Goal: Entertainment & Leisure: Consume media (video, audio)

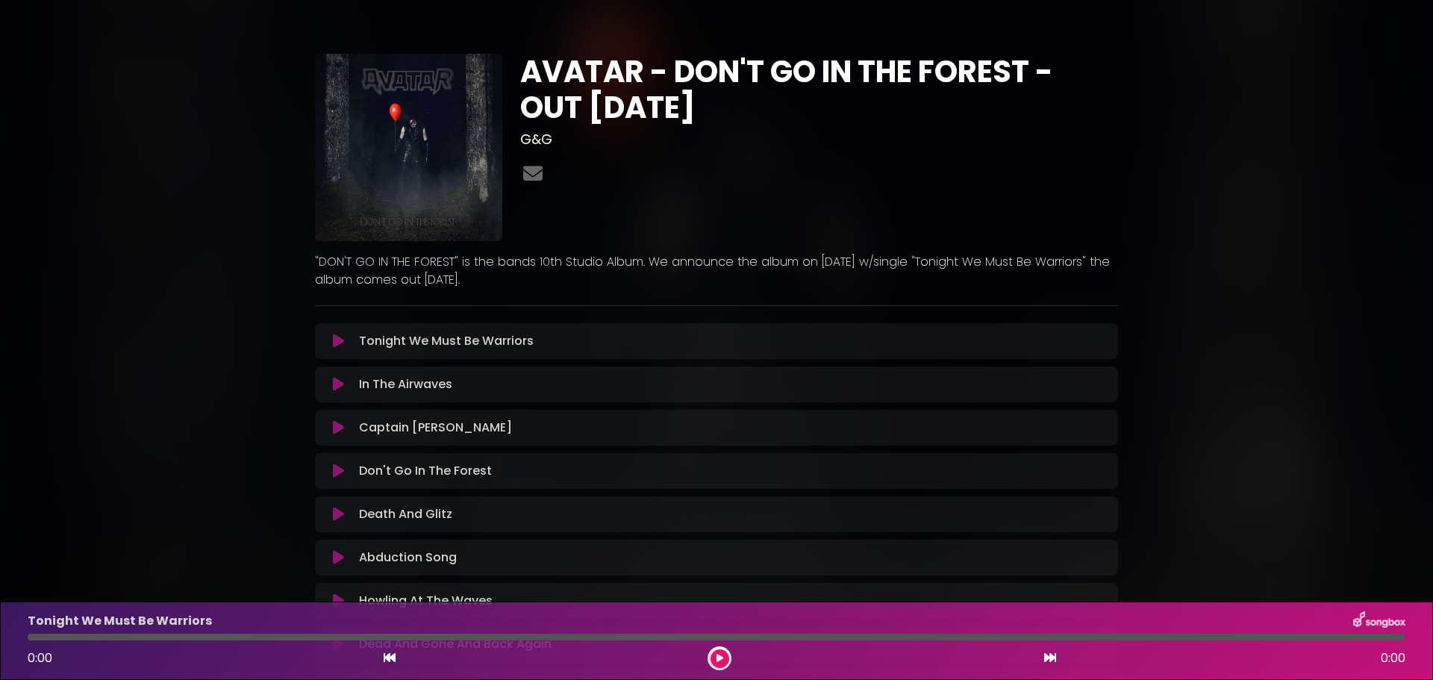
click at [334, 337] on icon at bounding box center [338, 341] width 11 height 15
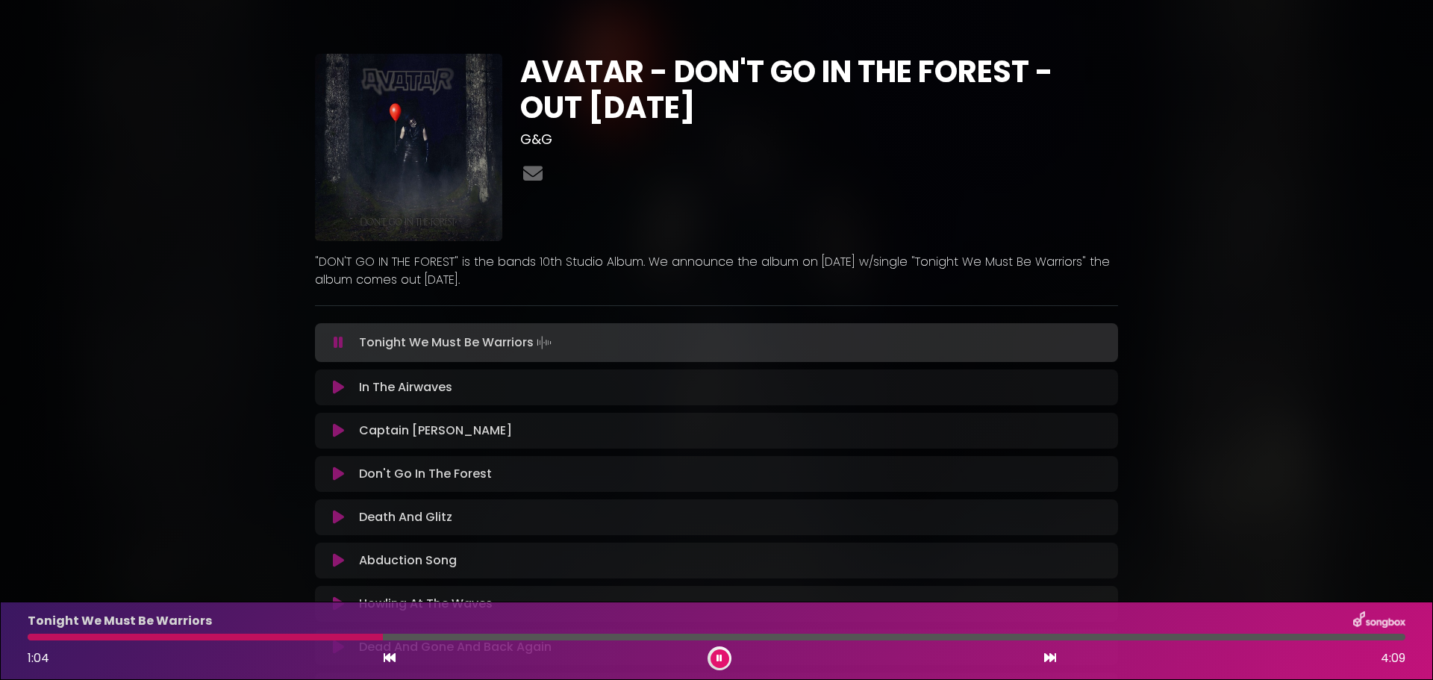
click at [343, 343] on button at bounding box center [338, 342] width 29 height 15
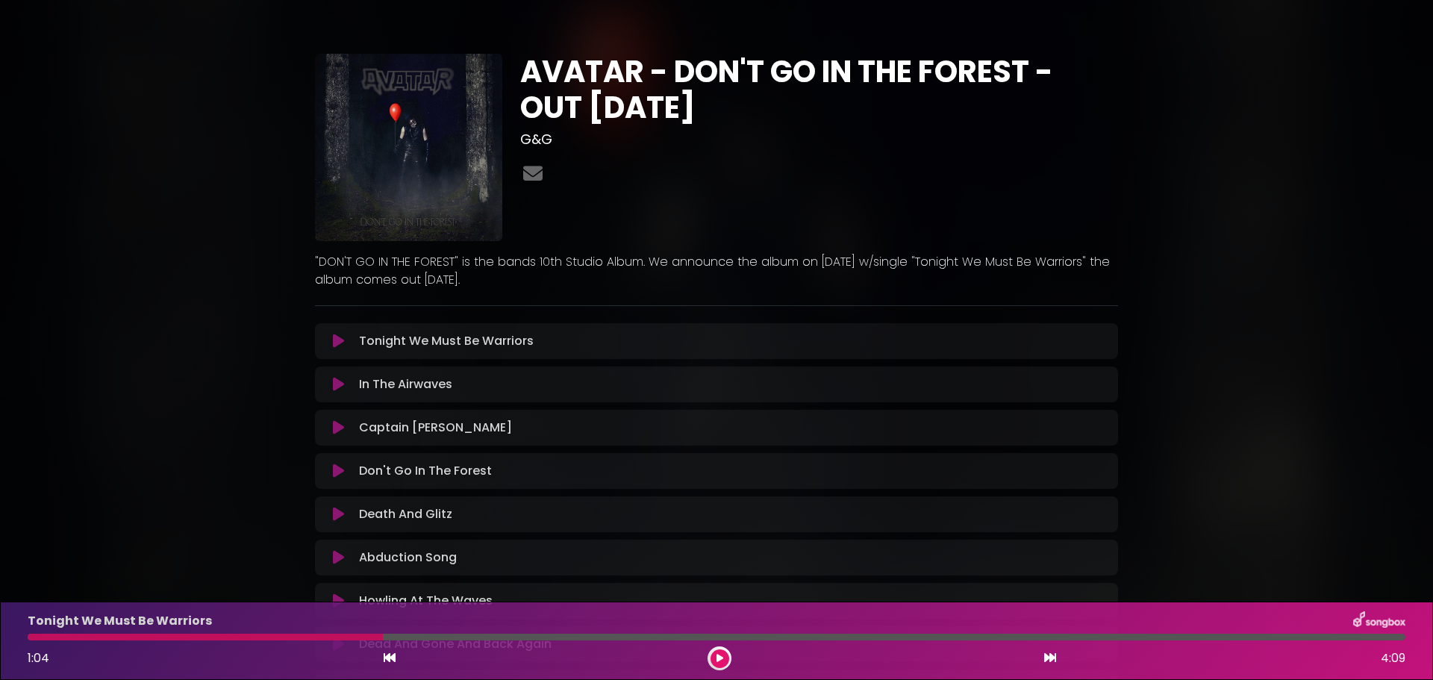
drag, startPoint x: 335, startPoint y: 337, endPoint x: 425, endPoint y: 313, distance: 92.9
click at [336, 337] on icon at bounding box center [338, 341] width 11 height 15
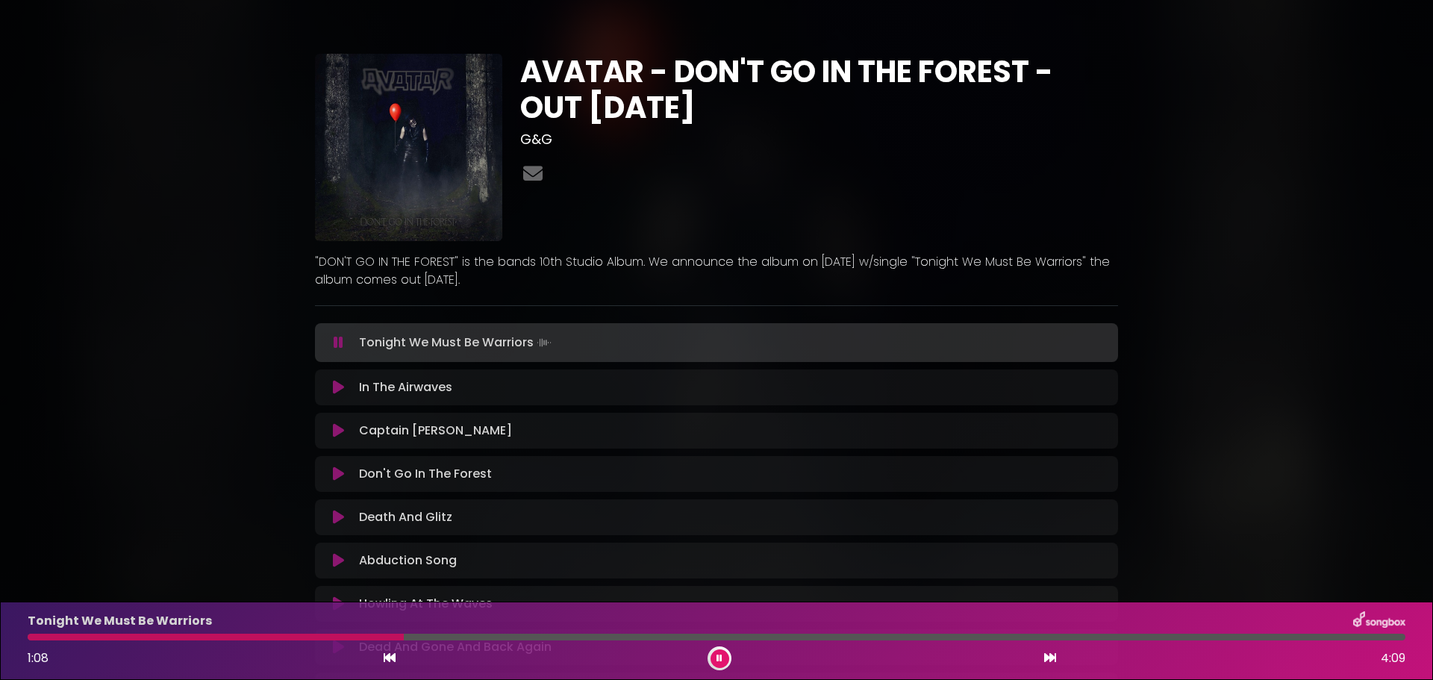
click at [37, 640] on div at bounding box center [216, 637] width 376 height 7
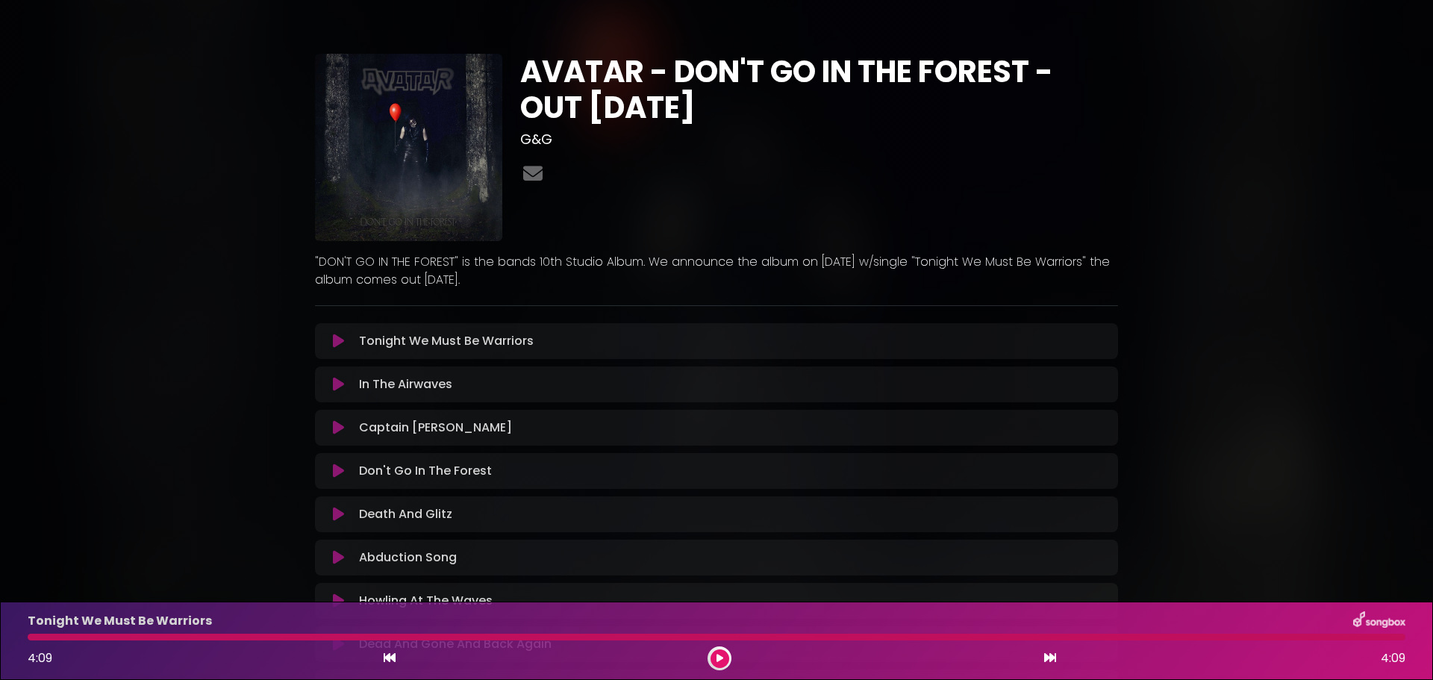
click at [334, 336] on icon at bounding box center [338, 341] width 11 height 15
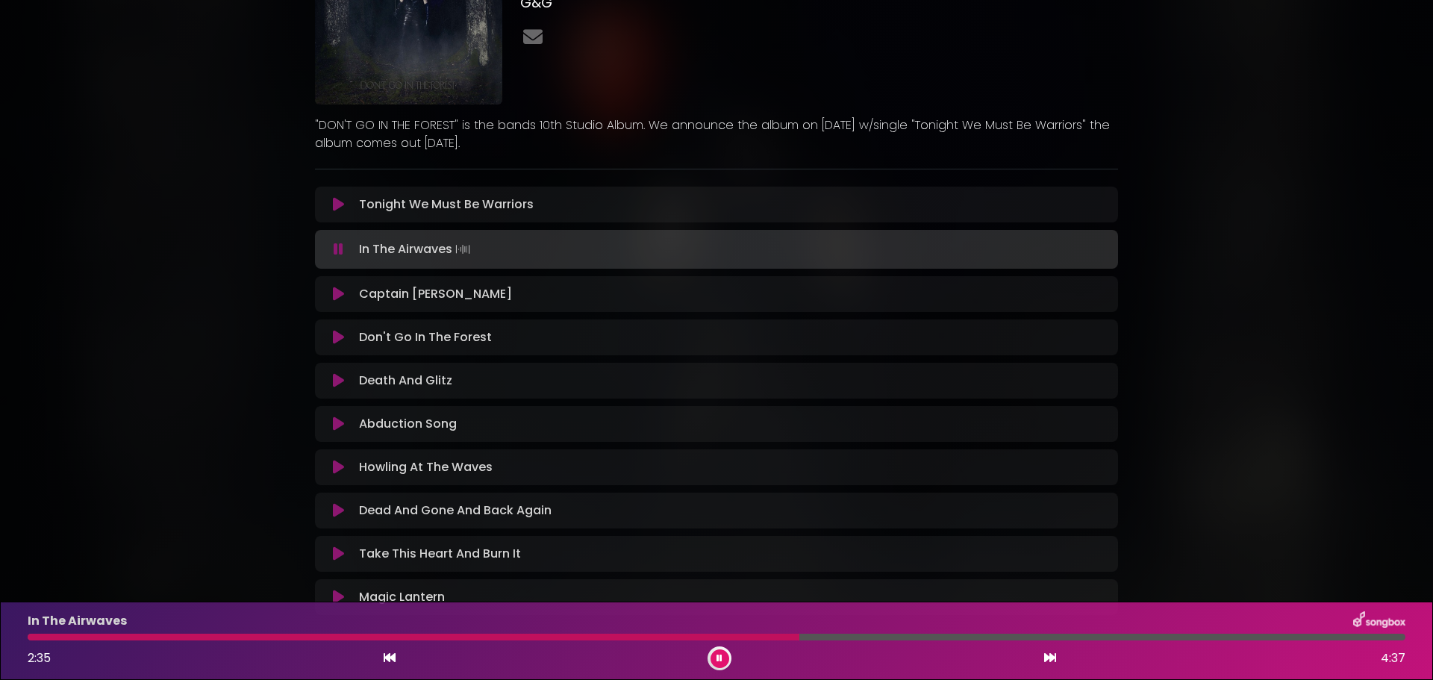
scroll to position [75, 0]
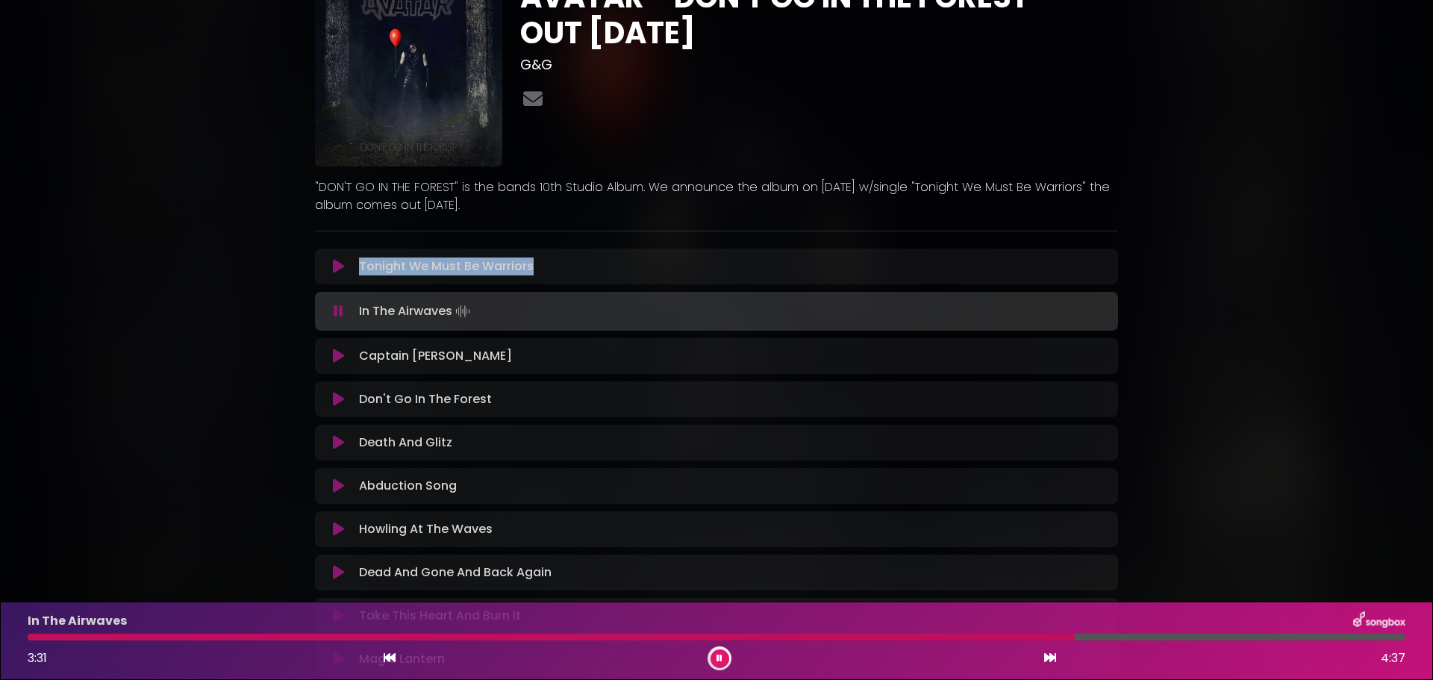
drag, startPoint x: 568, startPoint y: 267, endPoint x: 311, endPoint y: 260, distance: 256.8
click at [311, 260] on div "AVATAR - DON'T GO IN THE FOREST - OUT [DATE] G&G" at bounding box center [716, 331] width 821 height 705
copy div "Tonight We Must Be Warriors"
drag, startPoint x: 358, startPoint y: 310, endPoint x: 453, endPoint y: 307, distance: 94.8
click at [453, 307] on p "In The Airwaves Loading Track..." at bounding box center [416, 311] width 114 height 21
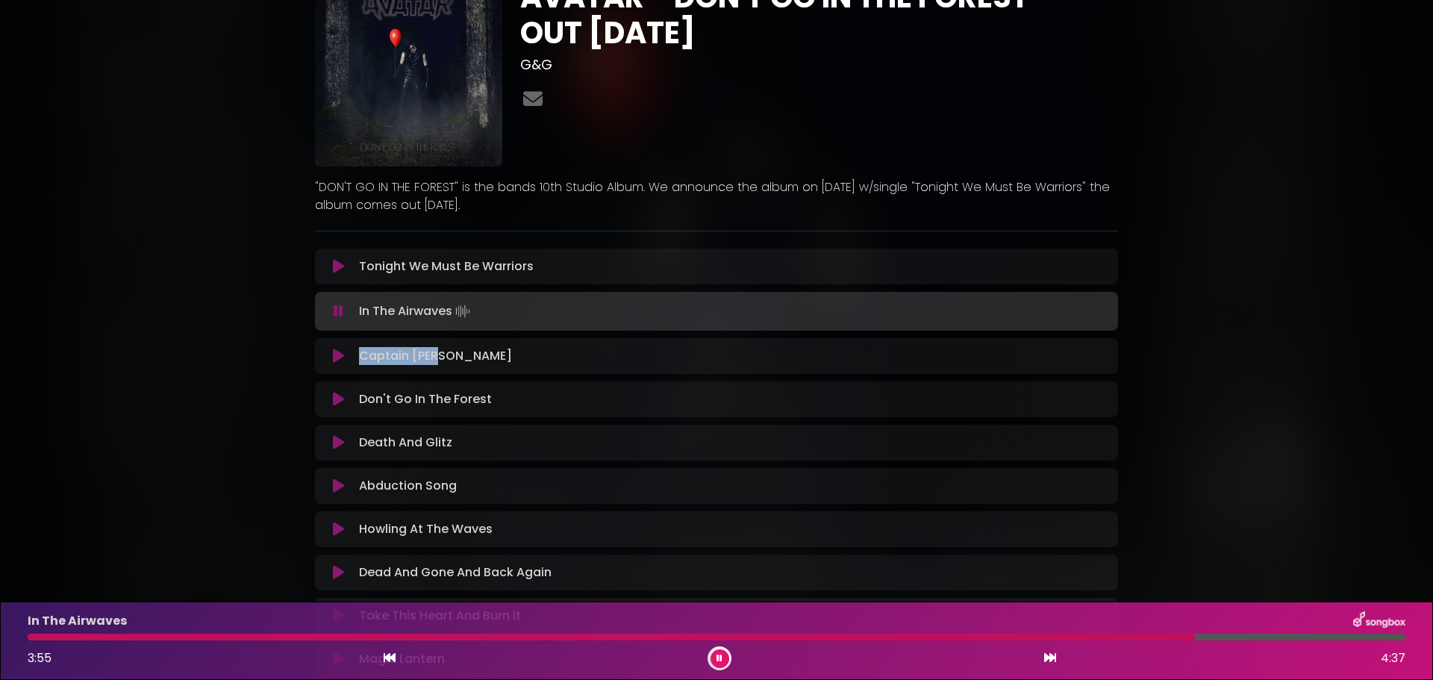
drag, startPoint x: 360, startPoint y: 356, endPoint x: 478, endPoint y: 352, distance: 118.7
click at [478, 352] on div "Captain Goat Loading Track..." at bounding box center [731, 356] width 756 height 18
copy p "Captain [PERSON_NAME]"
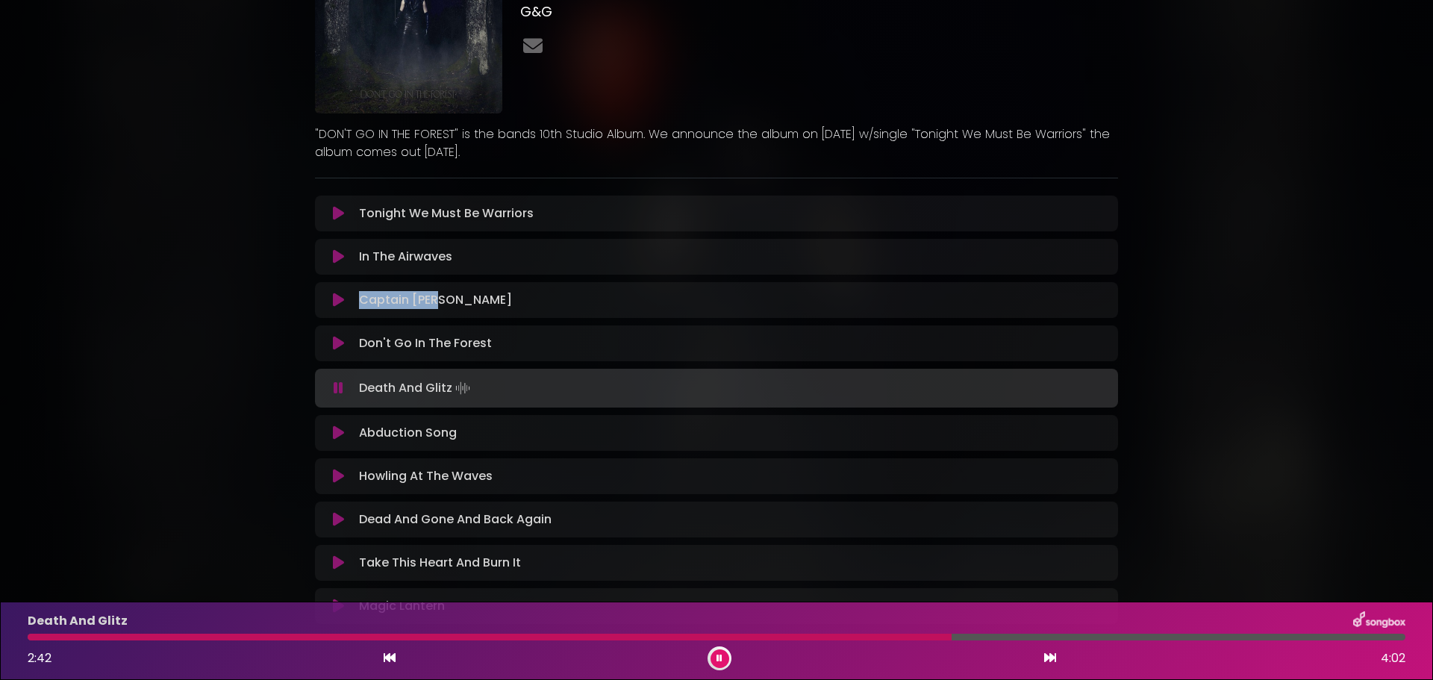
scroll to position [149, 0]
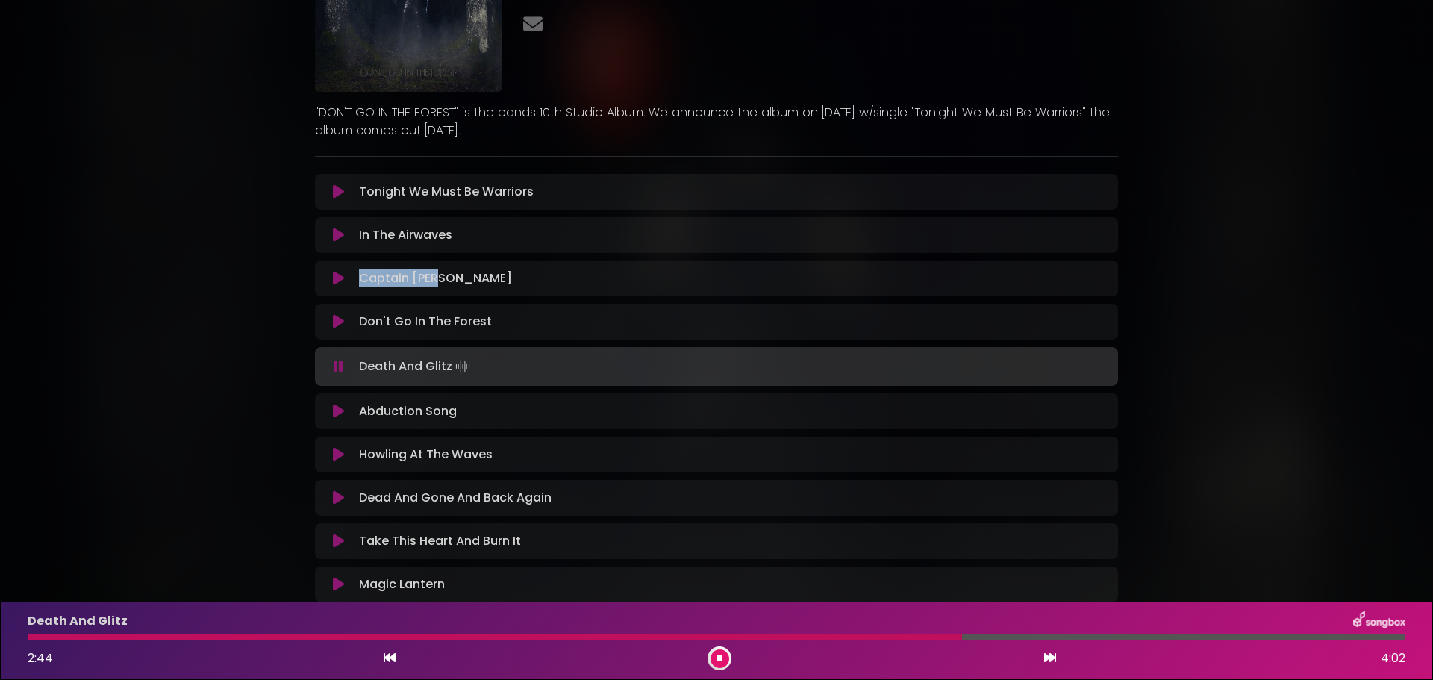
click at [338, 411] on icon at bounding box center [338, 411] width 11 height 15
